Goal: Navigation & Orientation: Find specific page/section

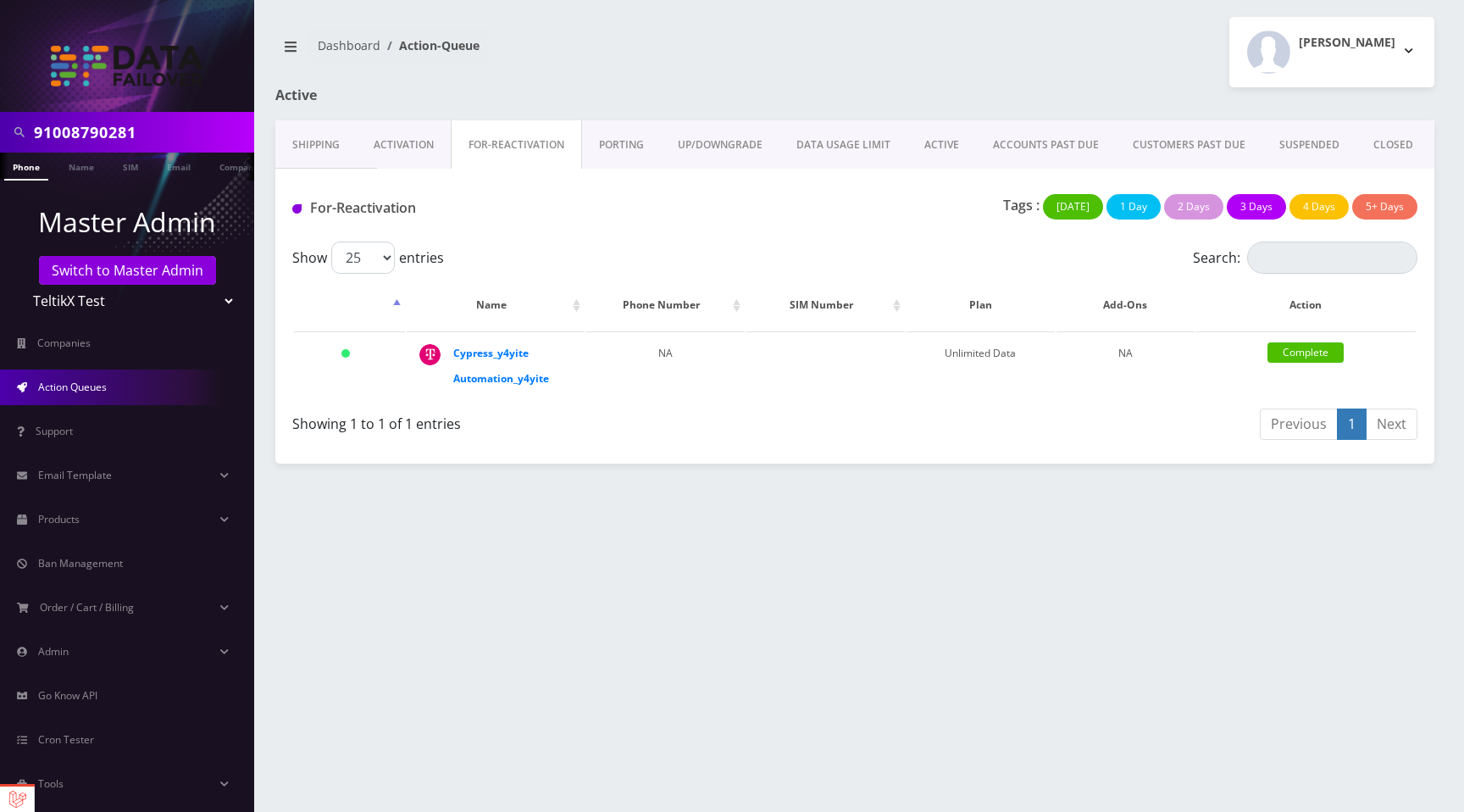
click at [611, 133] on link "PORTING" at bounding box center [621, 145] width 78 height 49
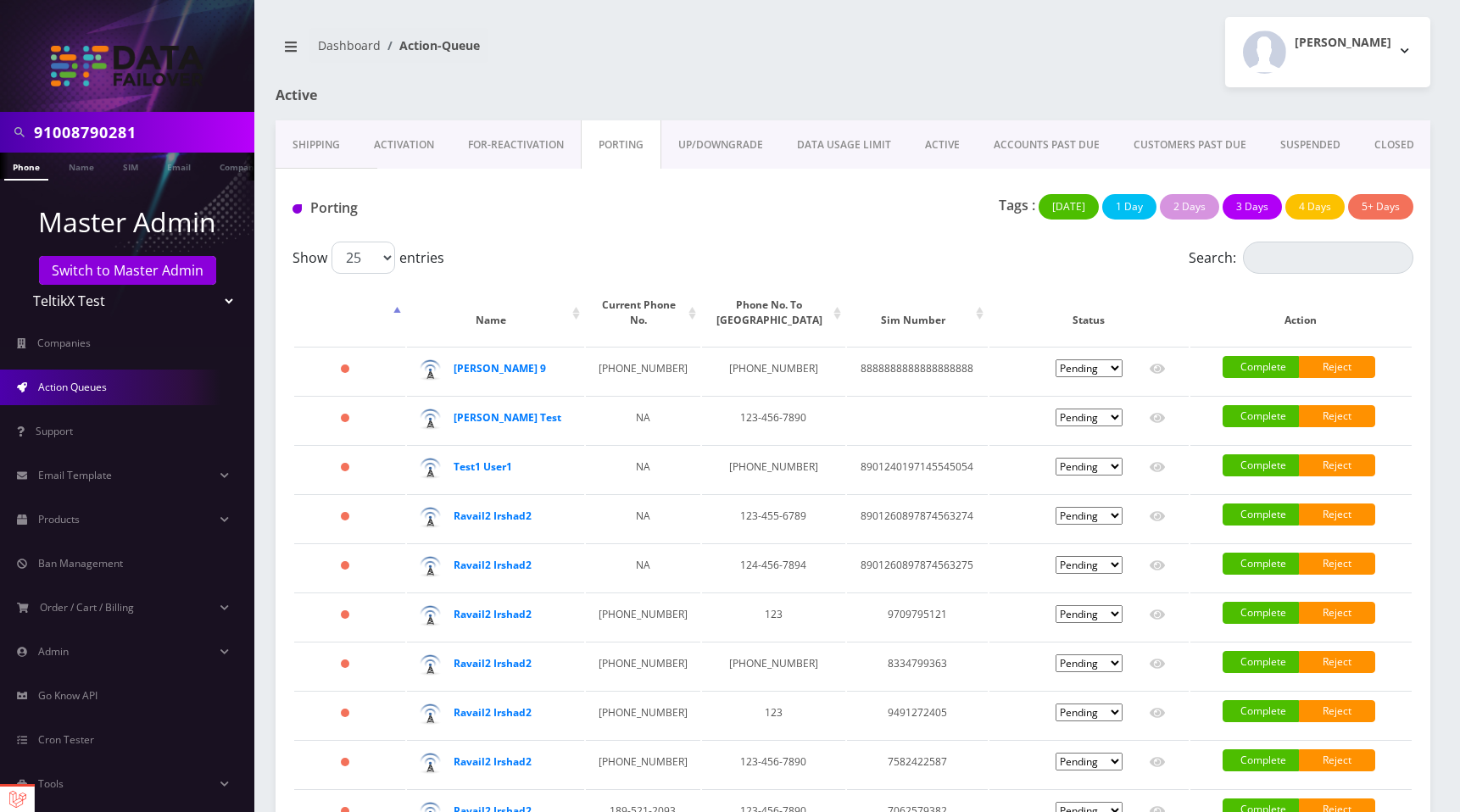
click at [726, 137] on link "UP/DOWNGRADE" at bounding box center [721, 145] width 119 height 49
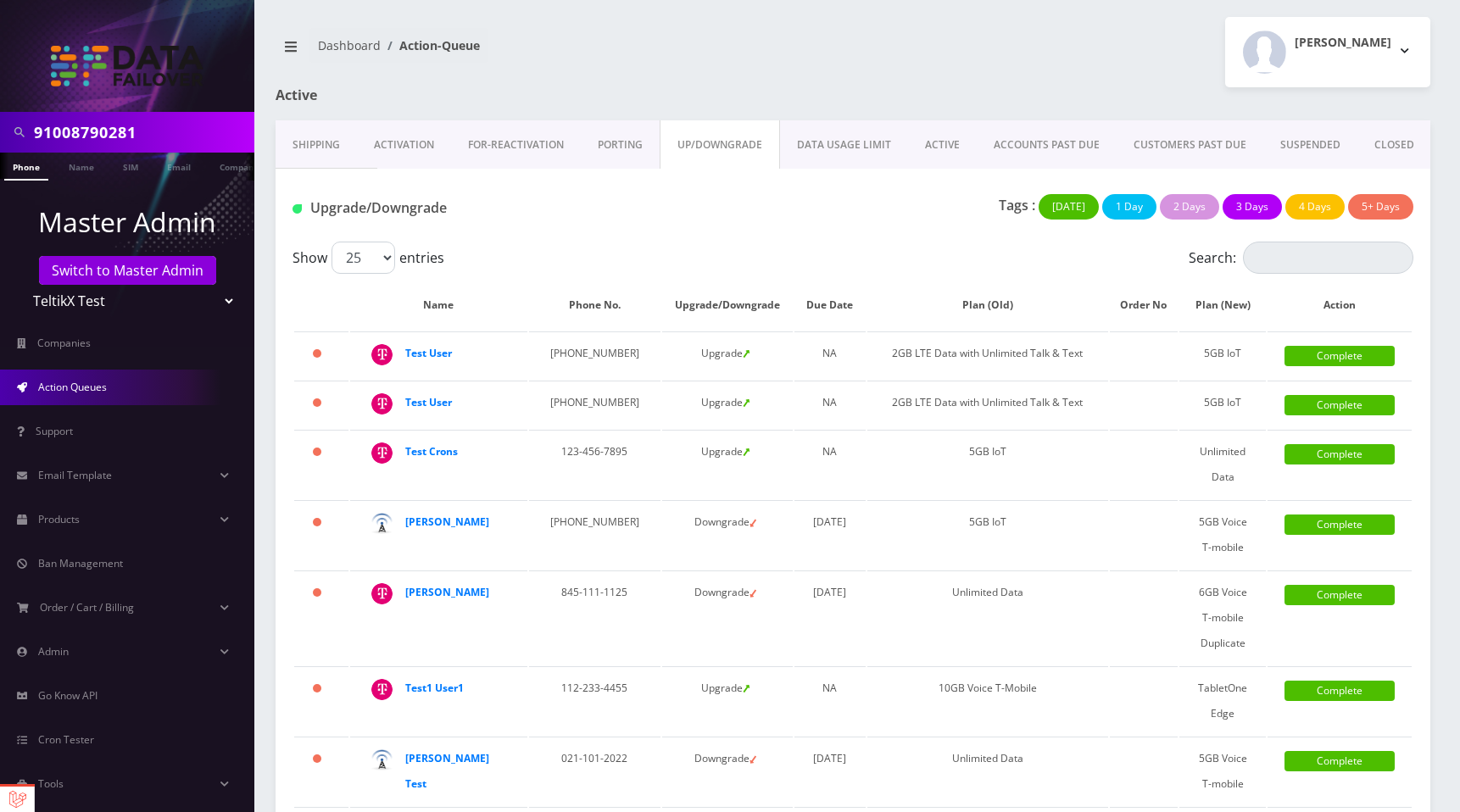
click at [858, 321] on th "Due Date" at bounding box center [830, 304] width 72 height 49
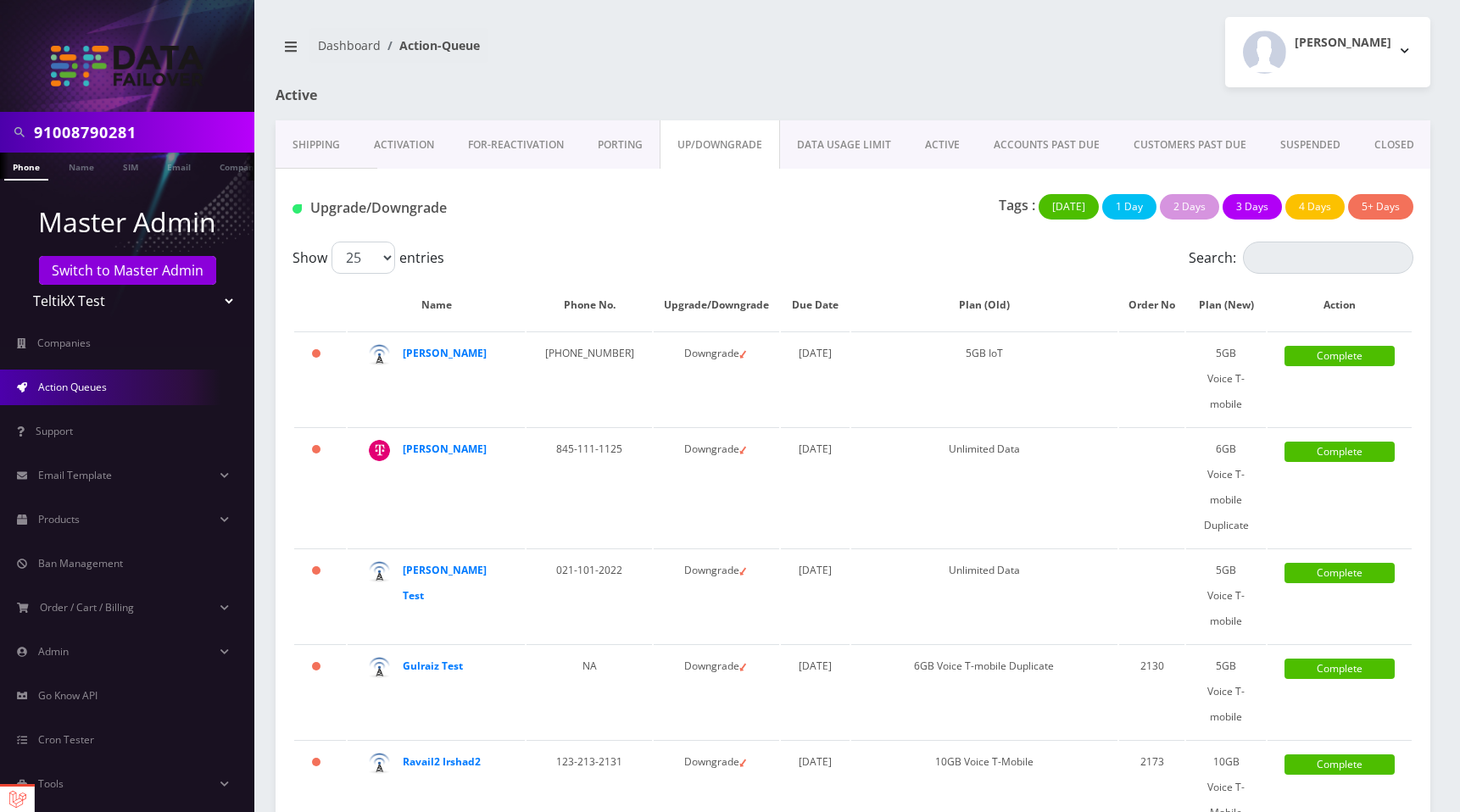
click at [849, 322] on th "Due Date" at bounding box center [815, 304] width 69 height 49
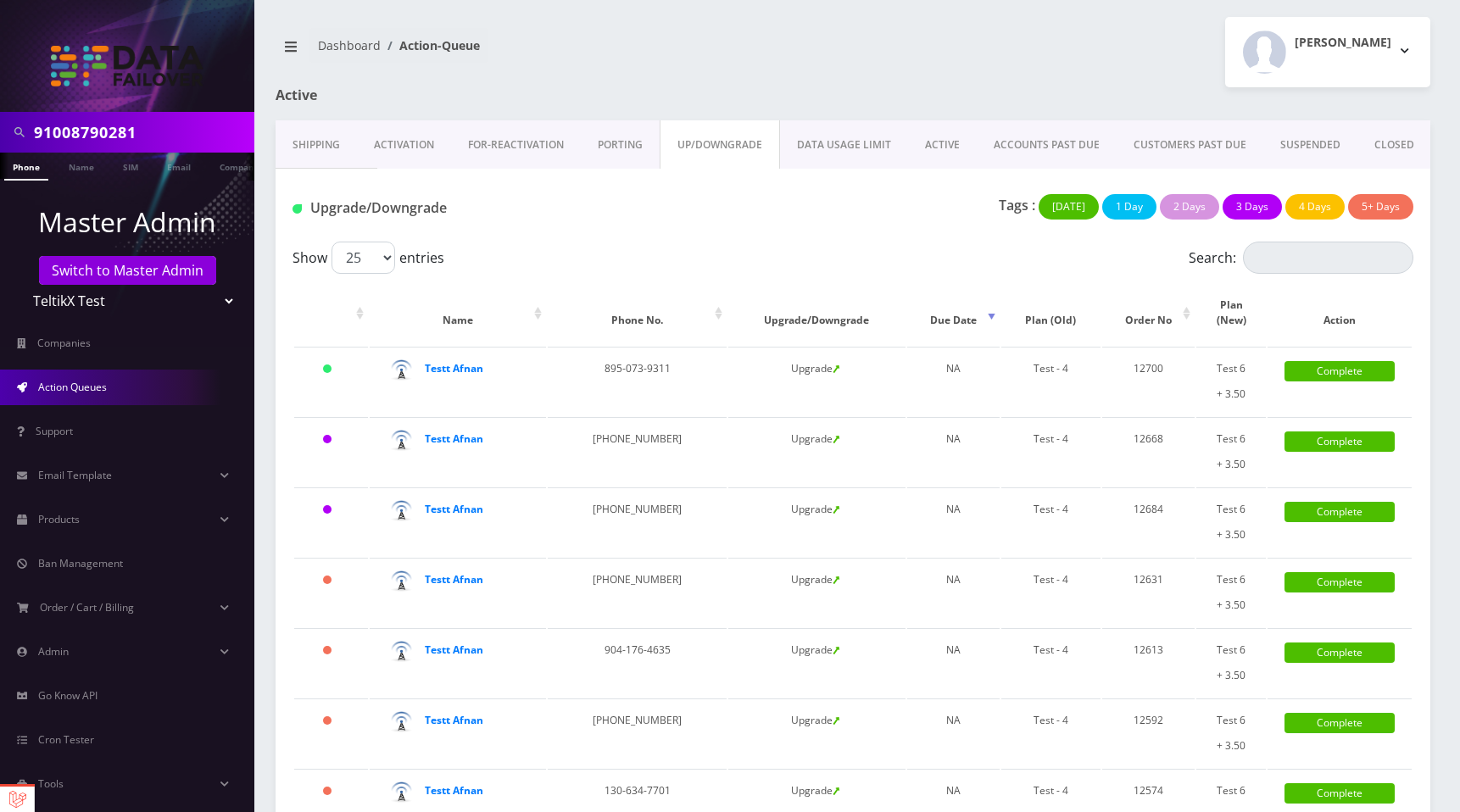
click at [846, 149] on link "DATA USAGE LIMIT" at bounding box center [843, 145] width 128 height 49
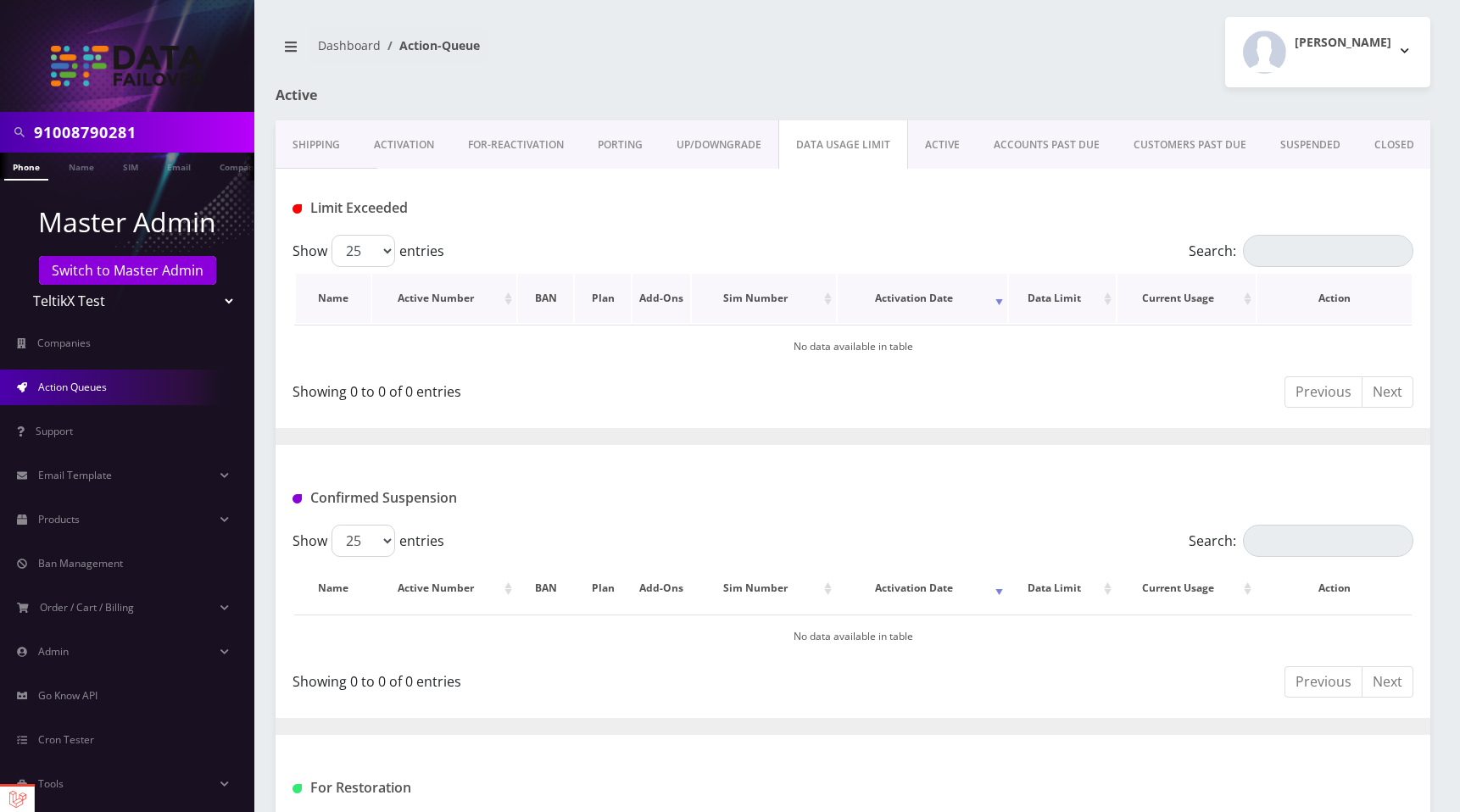
click at [897, 309] on th "Activation Date" at bounding box center [922, 297] width 169 height 49
click at [949, 138] on link "ACTIVE" at bounding box center [943, 145] width 69 height 49
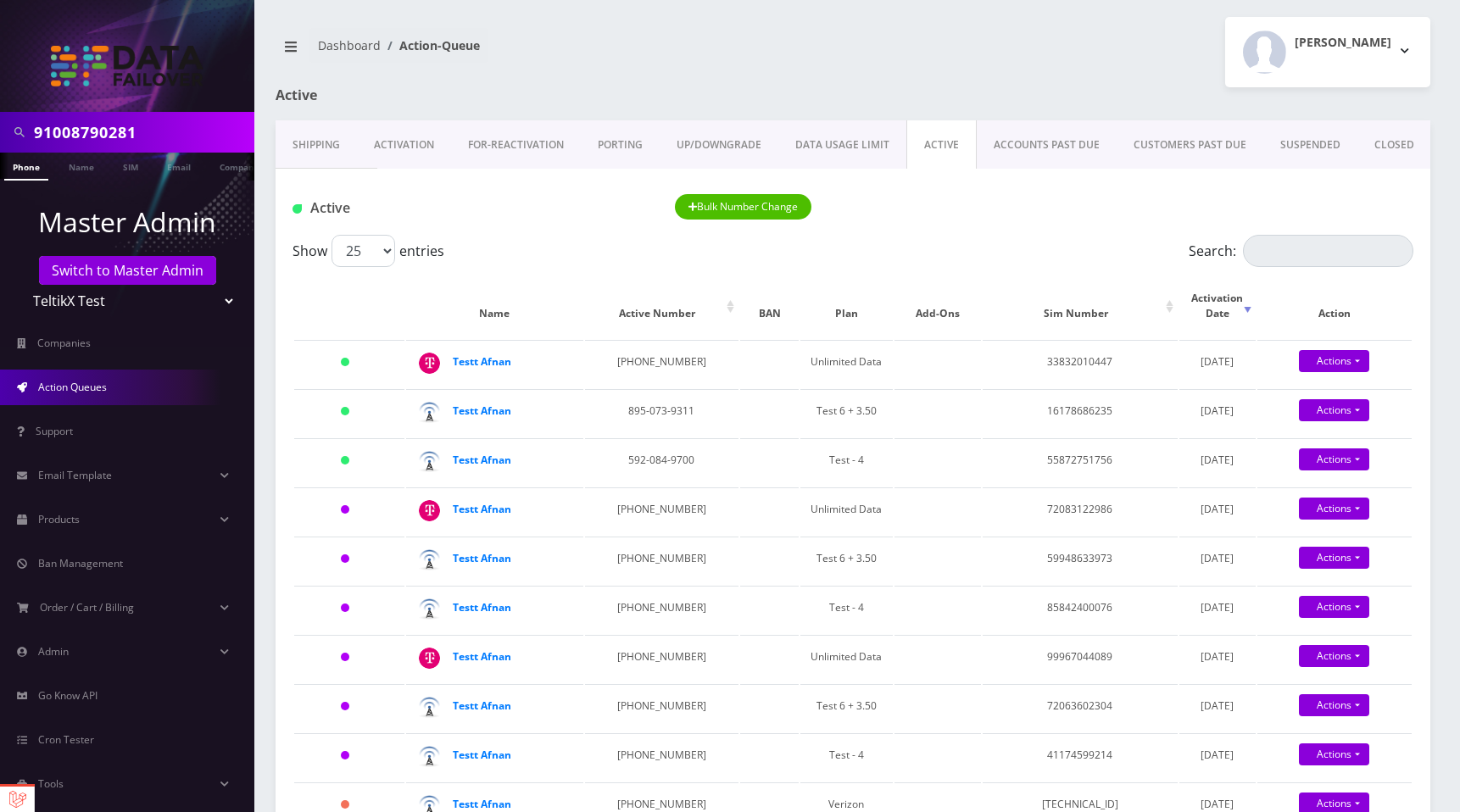
click at [984, 73] on div "[PERSON_NAME] Logout" at bounding box center [1148, 53] width 590 height 71
click at [962, 60] on div "[PERSON_NAME] Logout" at bounding box center [1148, 53] width 590 height 71
